Goal: Navigation & Orientation: Find specific page/section

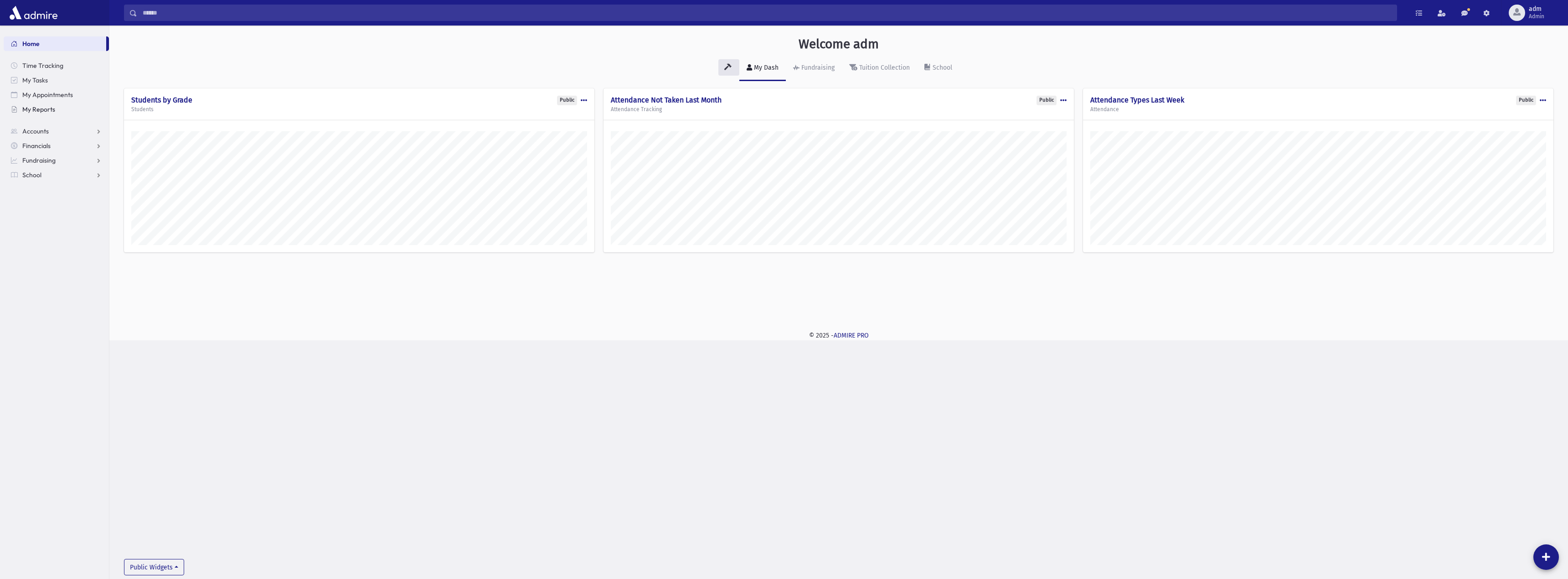
scroll to position [314, 1458]
click at [41, 107] on span "My Reports" at bounding box center [39, 109] width 33 height 8
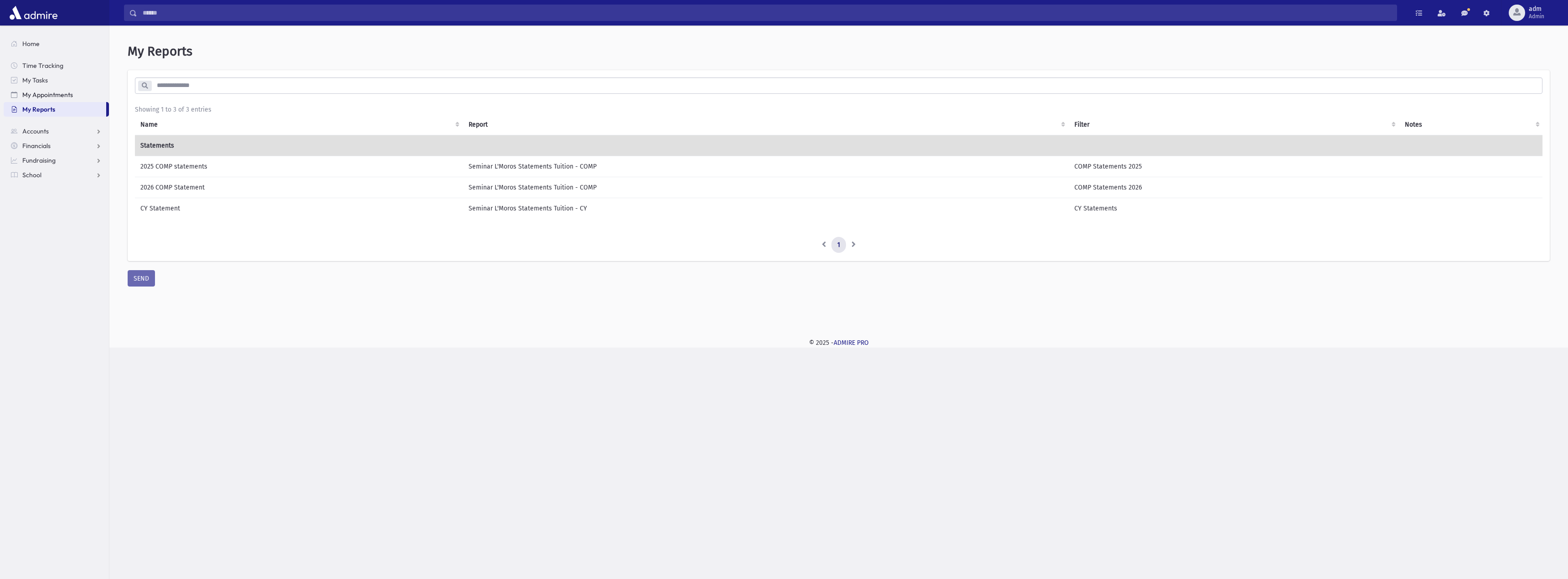
click at [49, 97] on span "My Appointments" at bounding box center [47, 94] width 51 height 8
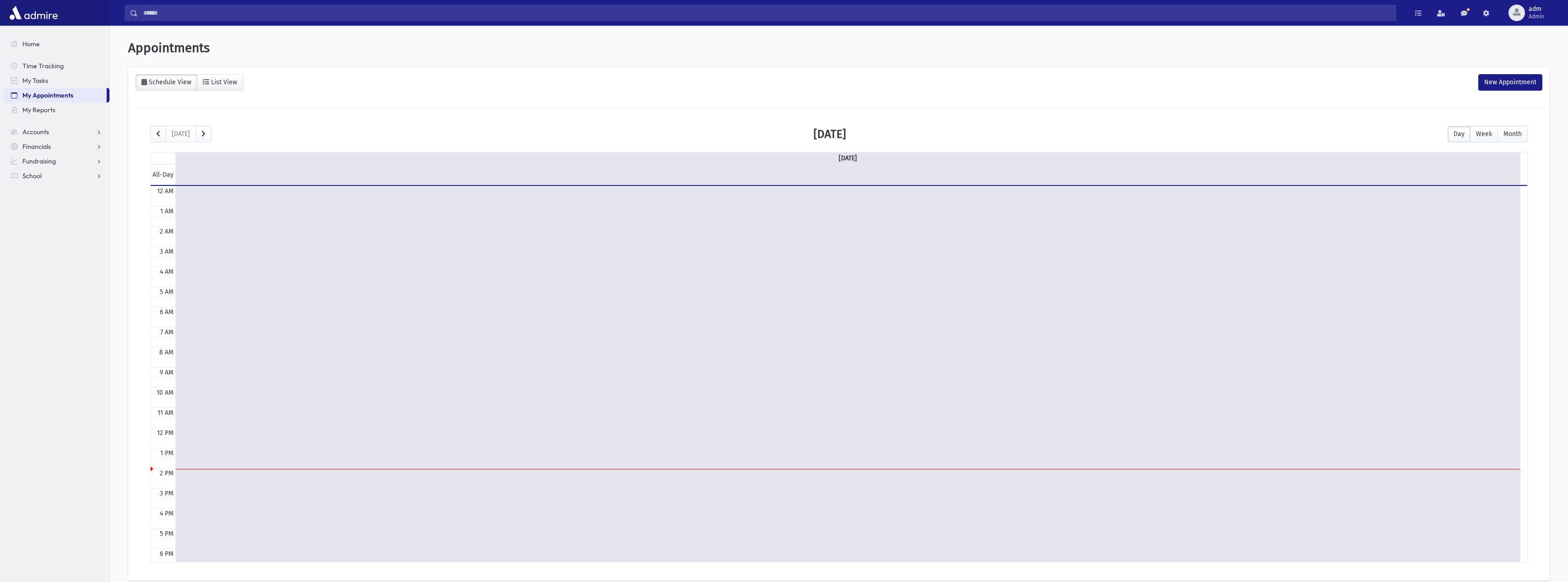
scroll to position [108, 0]
